Goal: Find specific page/section

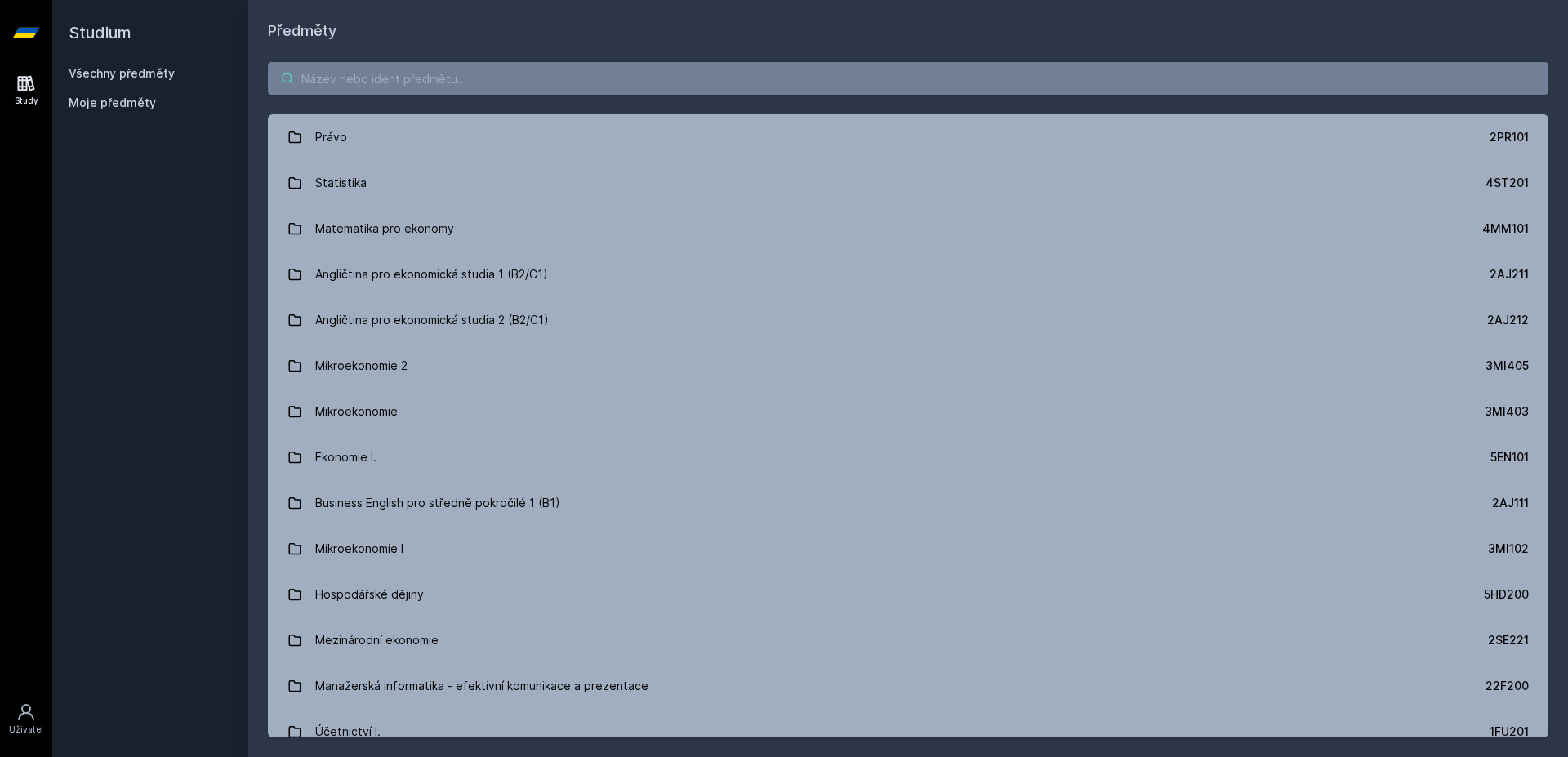
click at [514, 89] on input "search" at bounding box center [907, 78] width 1280 height 33
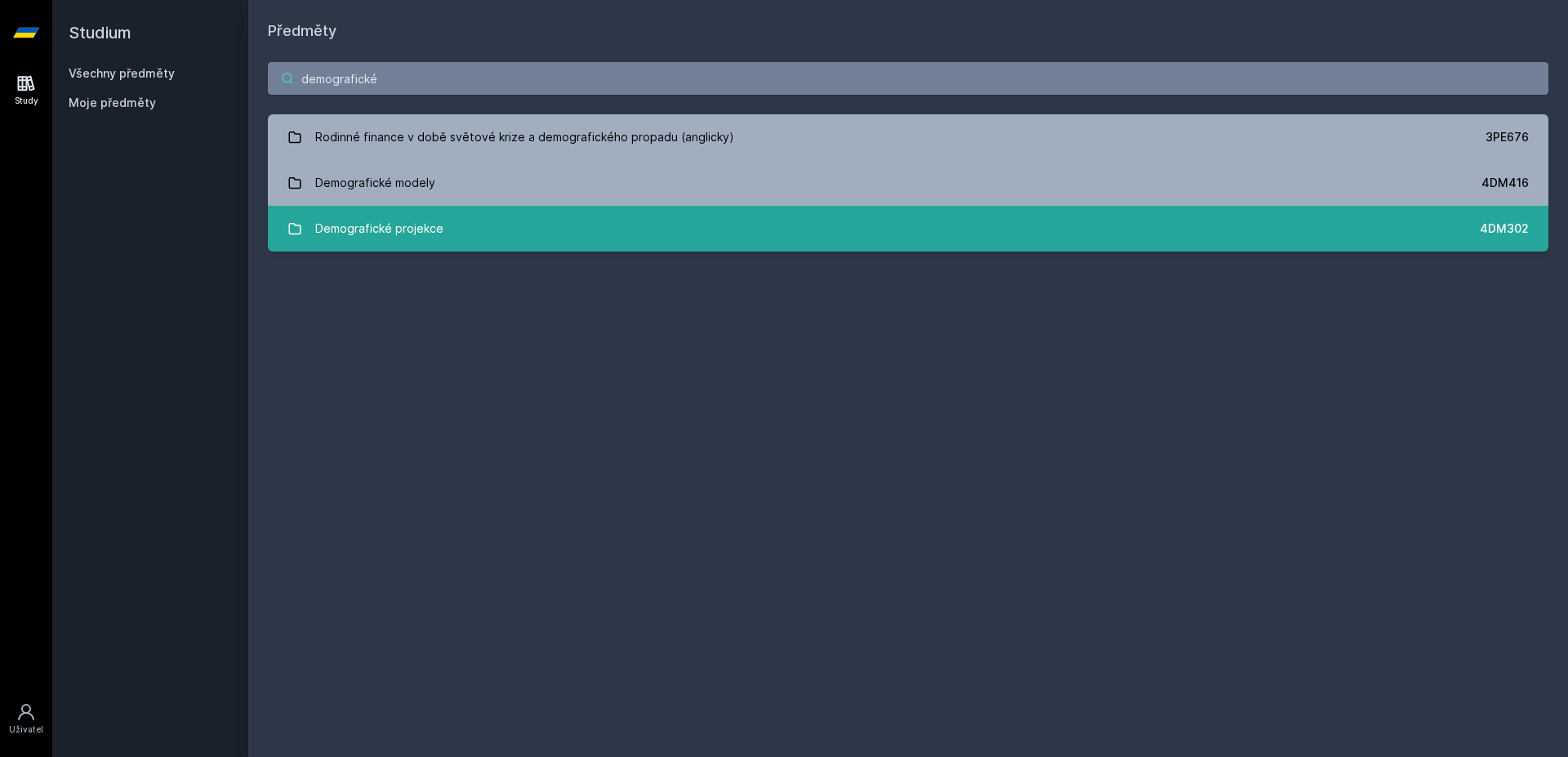
type input "demografické"
click at [425, 220] on div "Demografické projekce" at bounding box center [378, 228] width 128 height 33
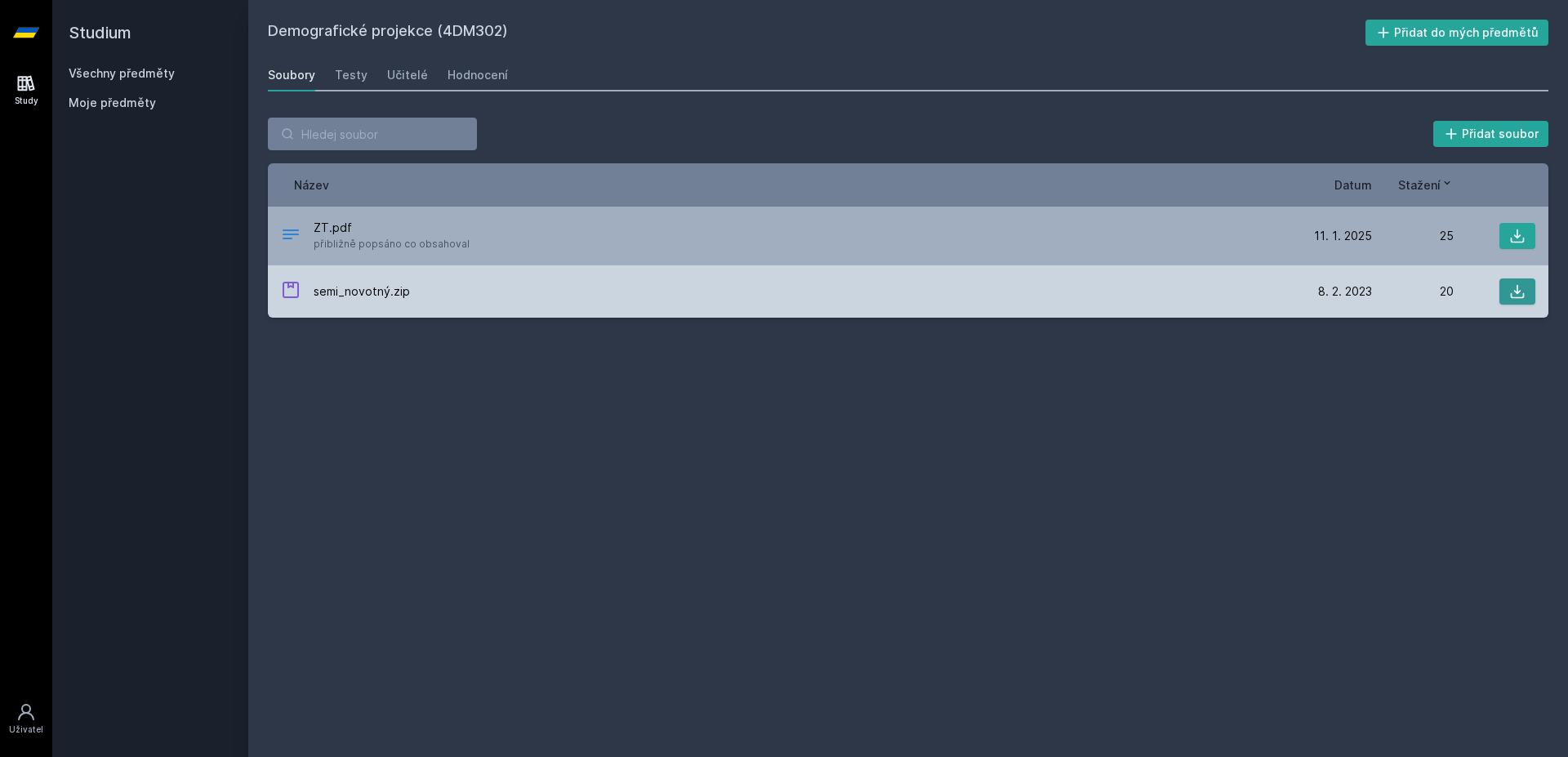
click at [1515, 299] on icon at bounding box center [1517, 292] width 16 height 16
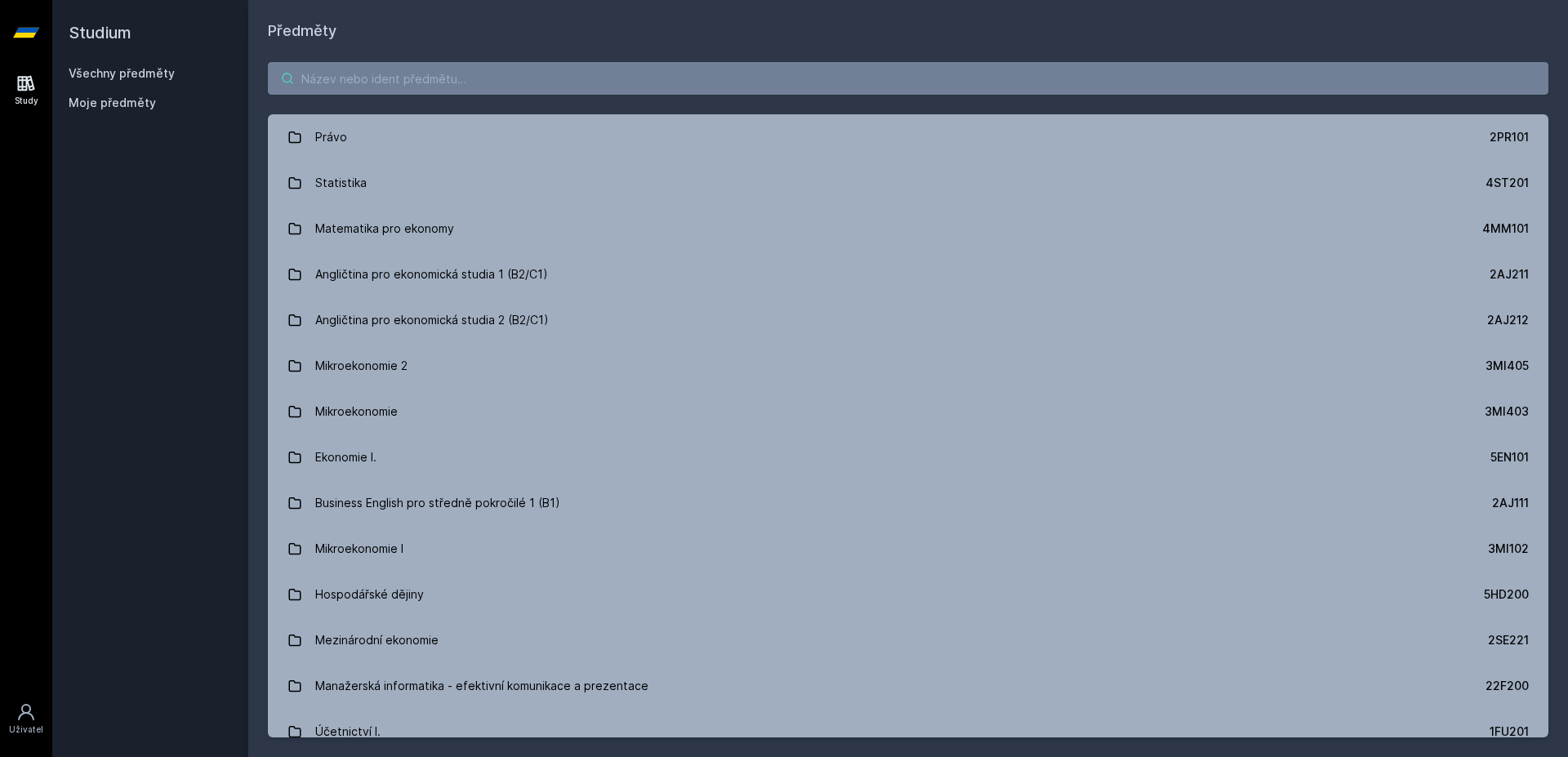
click at [399, 81] on input "search" at bounding box center [907, 78] width 1280 height 33
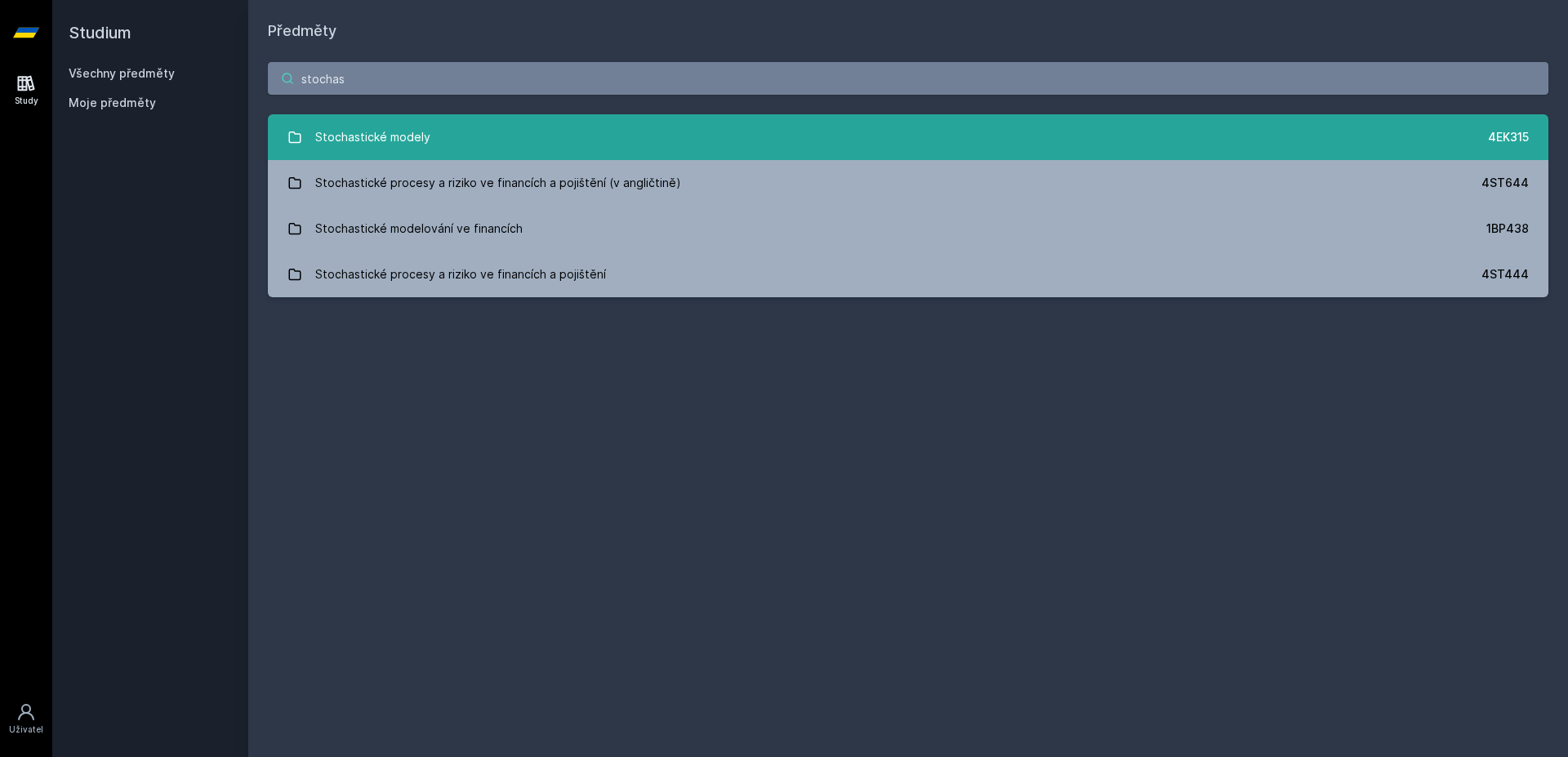
type input "stochas"
click at [375, 126] on div "Stochastické modely" at bounding box center [372, 137] width 115 height 33
